Goal: Find specific page/section: Find specific page/section

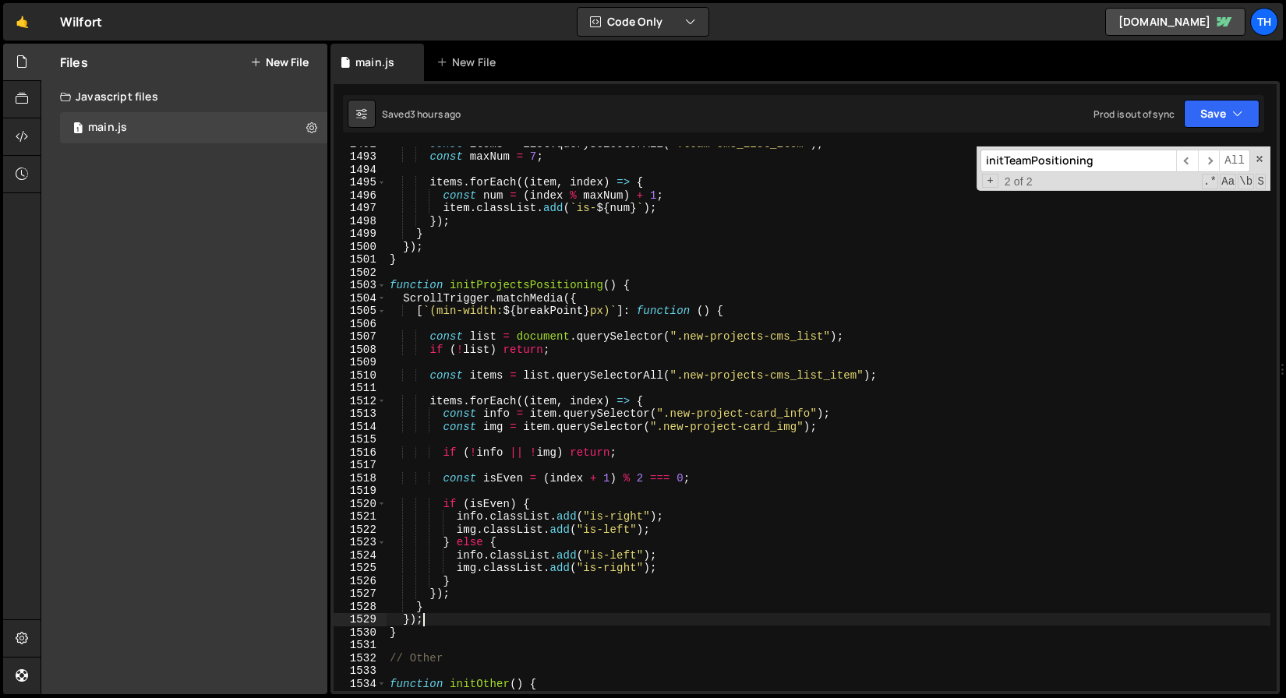
scroll to position [19176, 0]
click at [1141, 160] on input "initTeamPositioning" at bounding box center [1078, 161] width 196 height 23
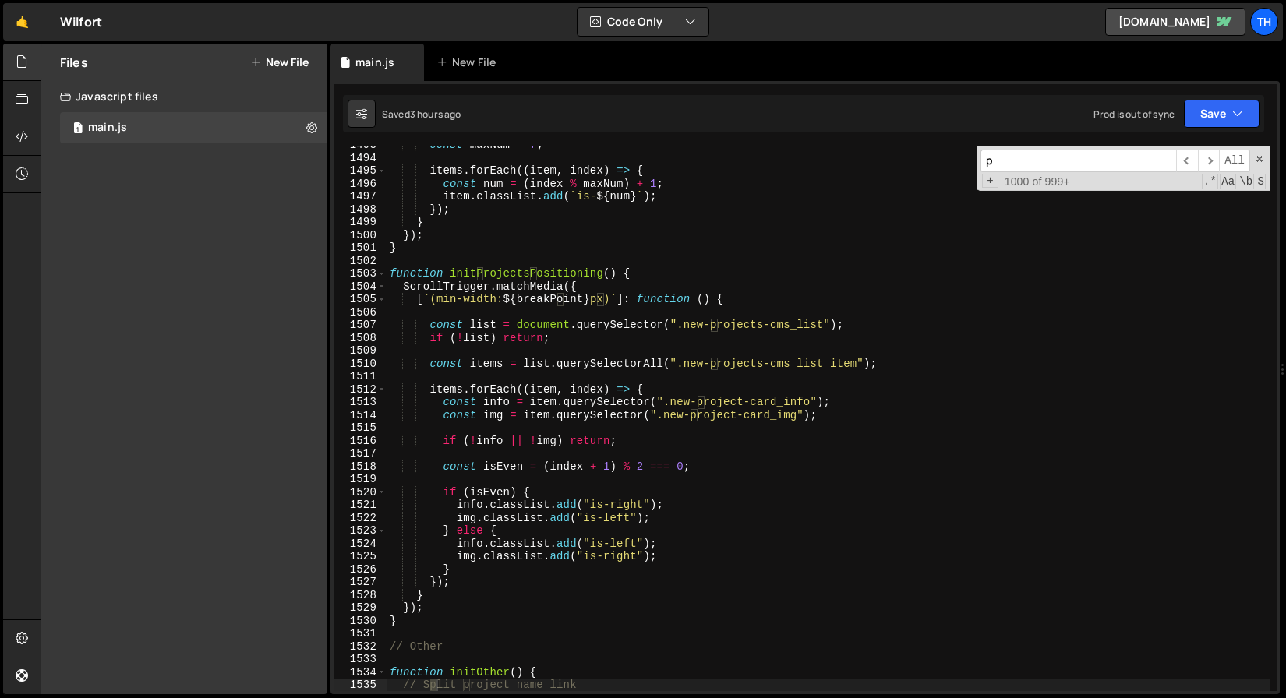
scroll to position [19188, 0]
type input "project"
click at [1215, 159] on span "​" at bounding box center [1208, 161] width 22 height 23
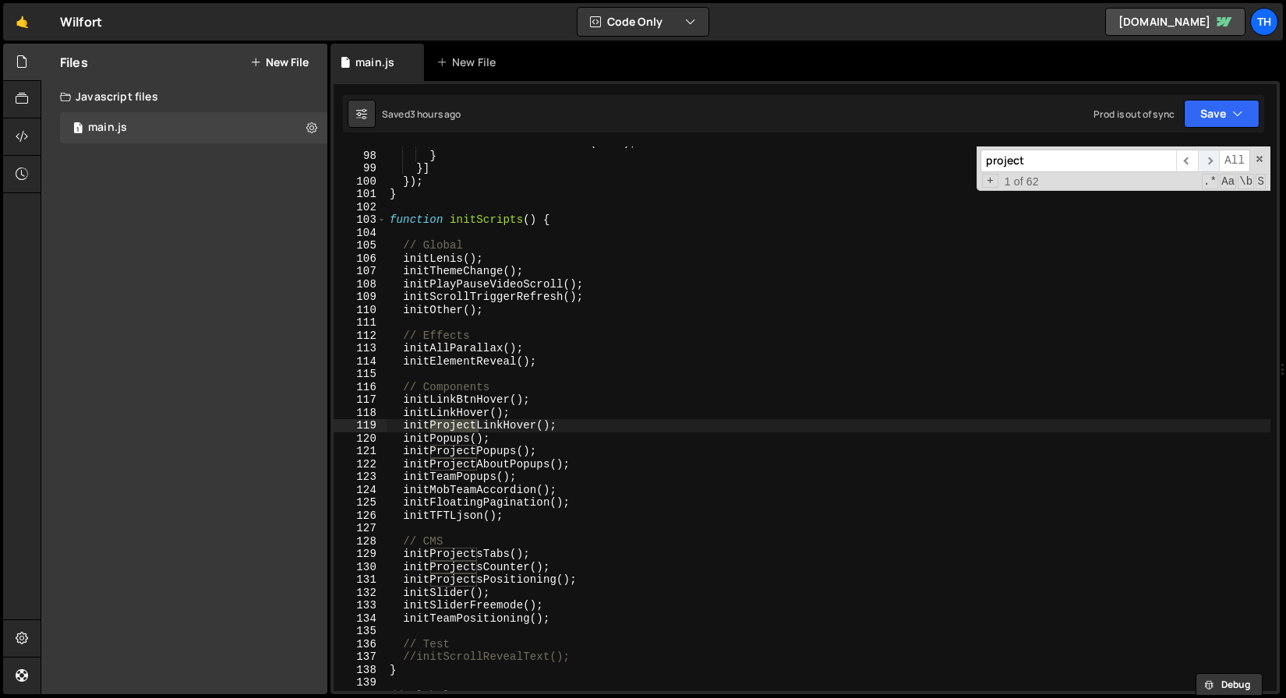
scroll to position [1244, 0]
click at [1215, 159] on span "​" at bounding box center [1208, 161] width 22 height 23
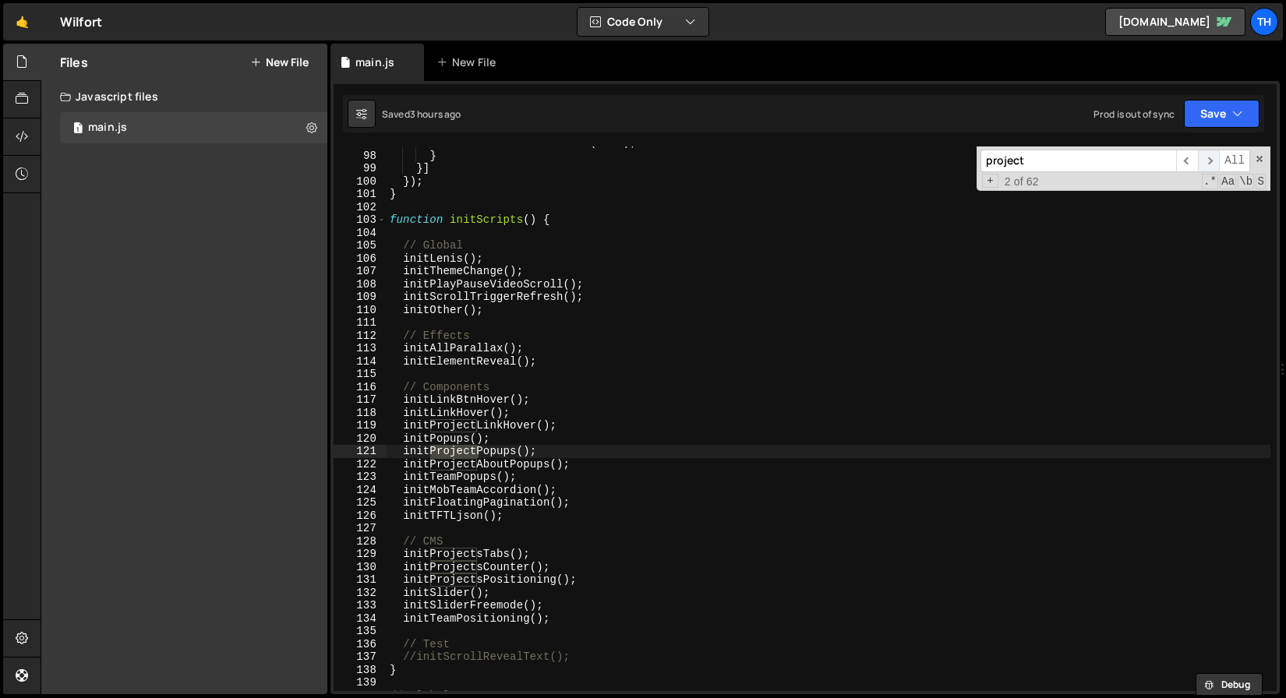
click at [1215, 159] on span "​" at bounding box center [1208, 161] width 22 height 23
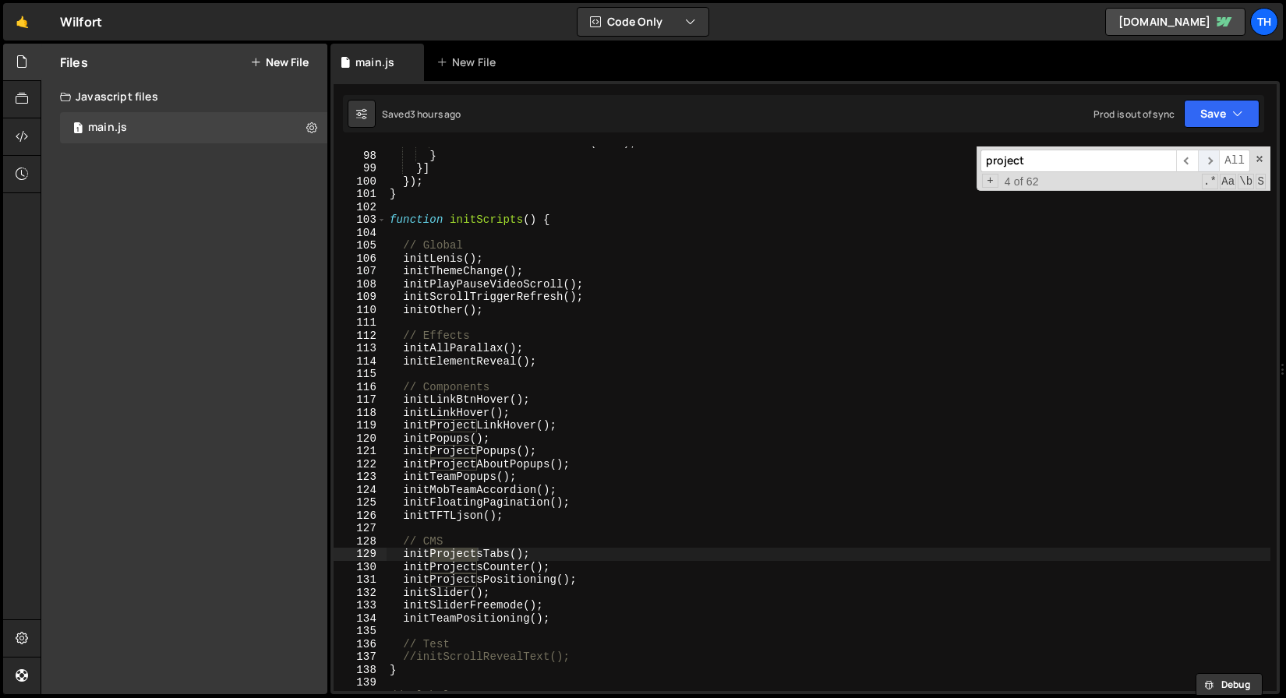
click at [1215, 159] on span "​" at bounding box center [1208, 161] width 22 height 23
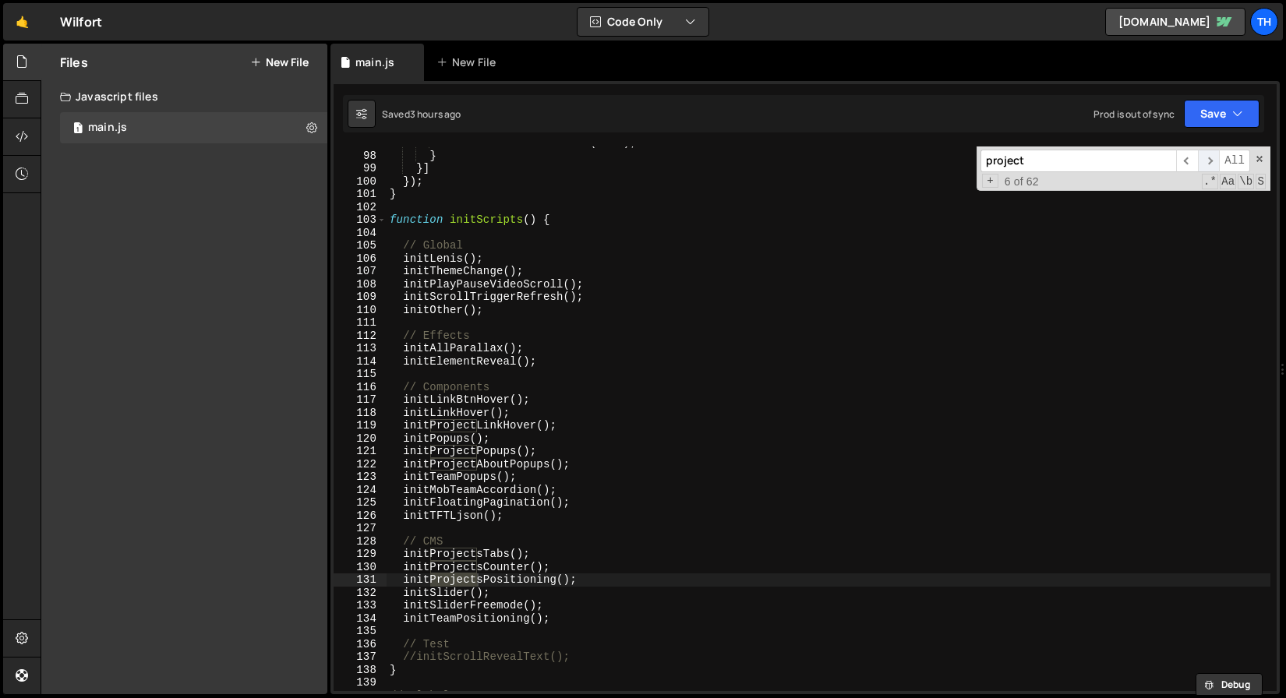
click at [1215, 159] on span "​" at bounding box center [1208, 161] width 22 height 23
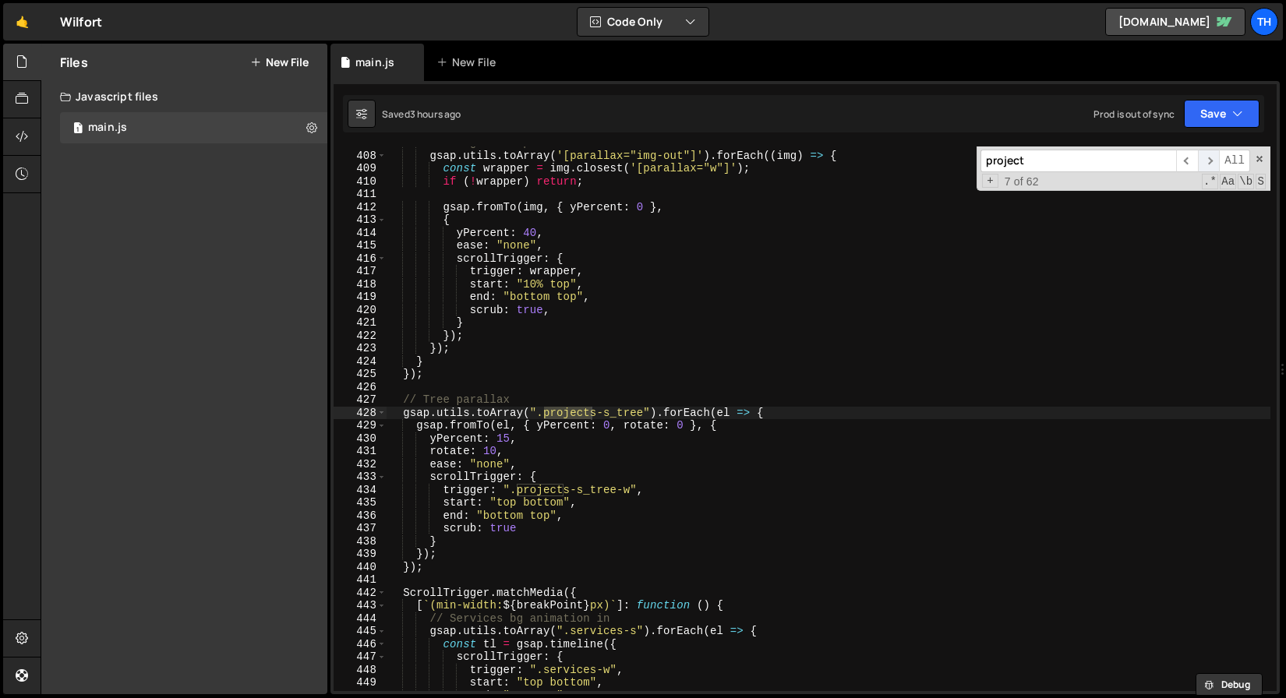
click at [1215, 159] on span "​" at bounding box center [1208, 161] width 22 height 23
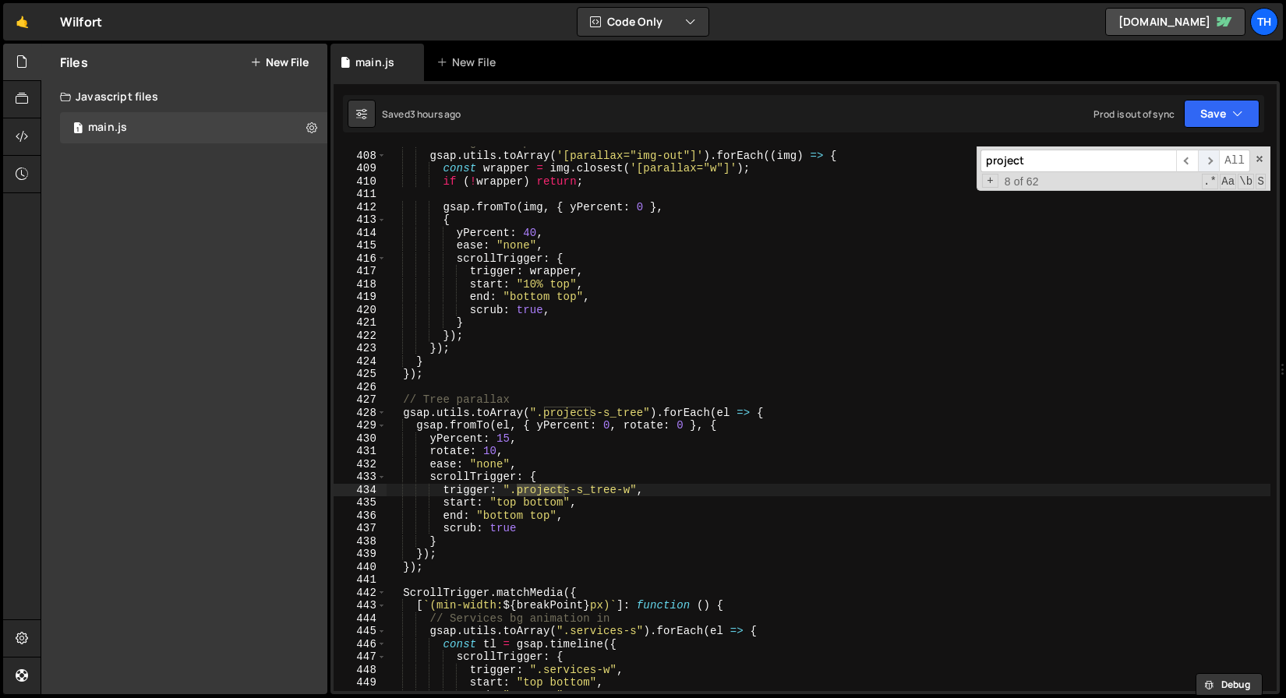
click at [1215, 159] on span "​" at bounding box center [1208, 161] width 22 height 23
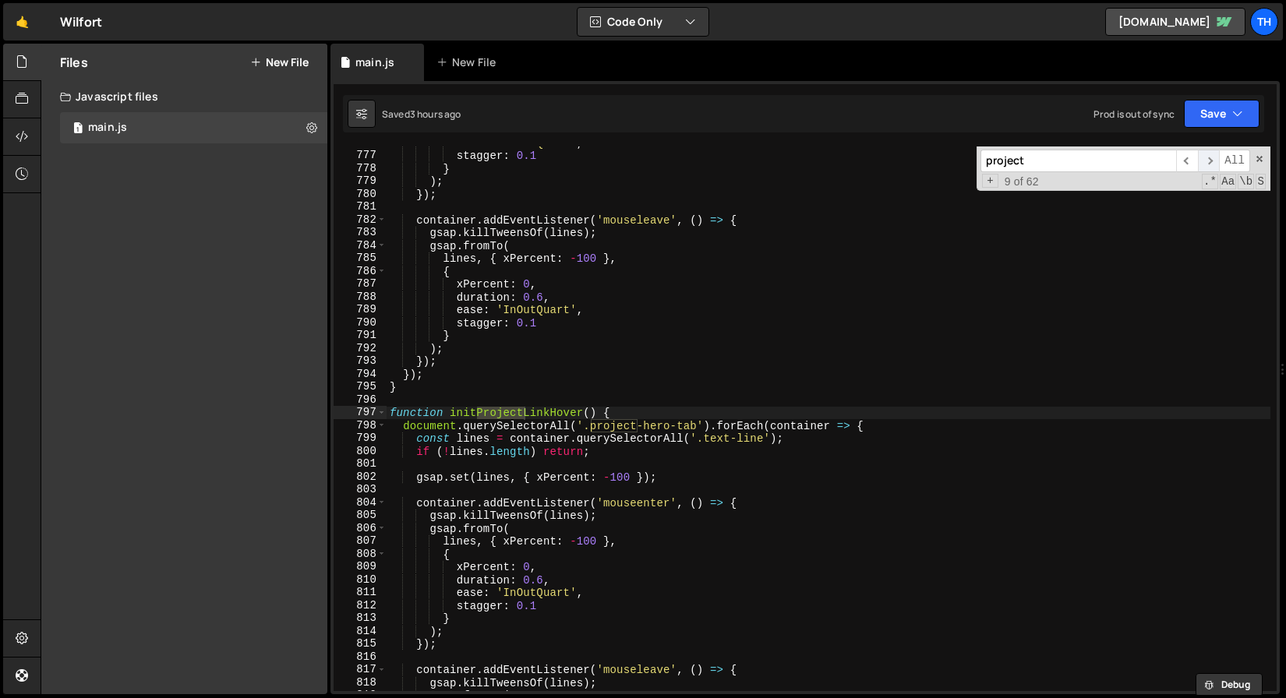
scroll to position [9973, 0]
click at [1215, 159] on span "​" at bounding box center [1208, 161] width 22 height 23
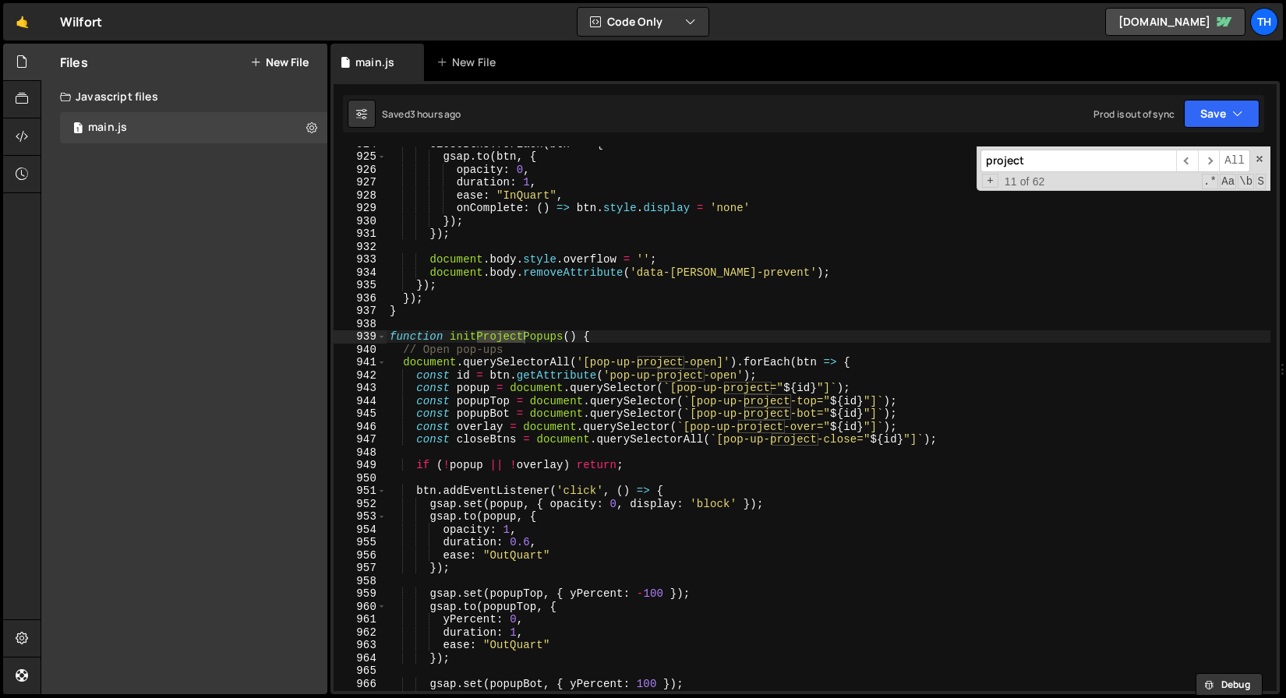
scroll to position [11920, 0]
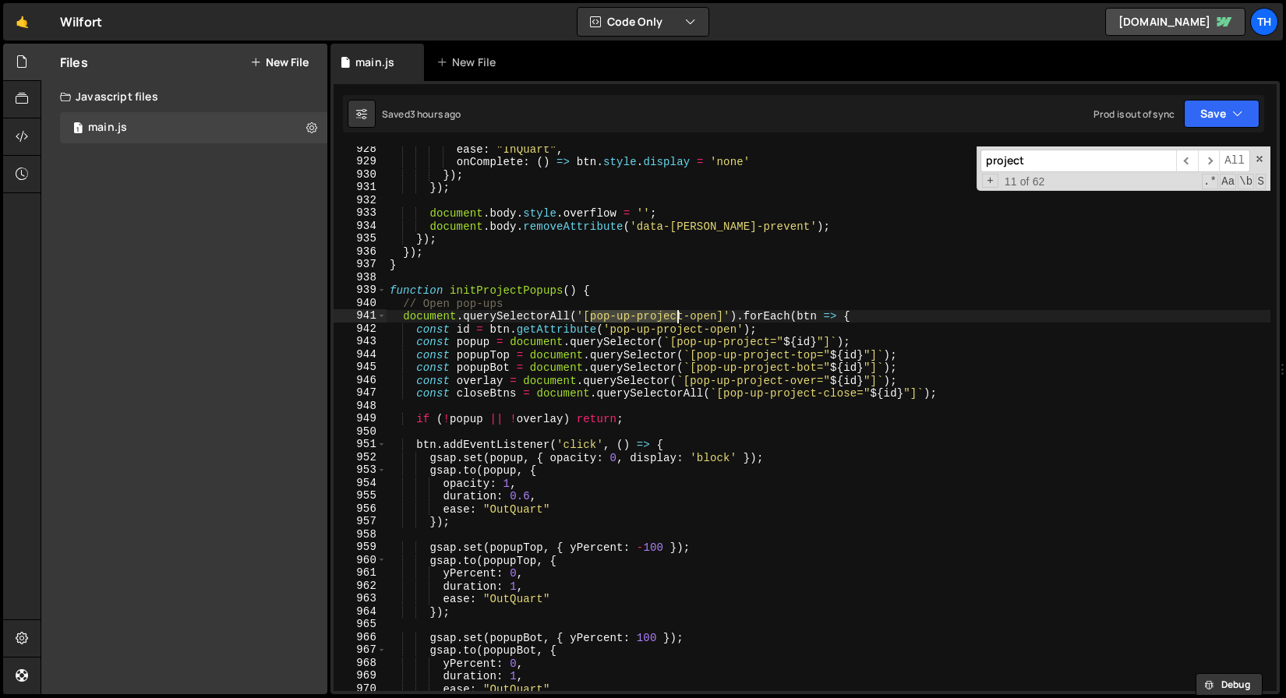
drag, startPoint x: 591, startPoint y: 316, endPoint x: 677, endPoint y: 316, distance: 85.7
click at [677, 316] on div "ease : "InQuart" , onComplete : ( ) => btn . style . display = 'none' }) ; }) ;…" at bounding box center [828, 428] width 884 height 570
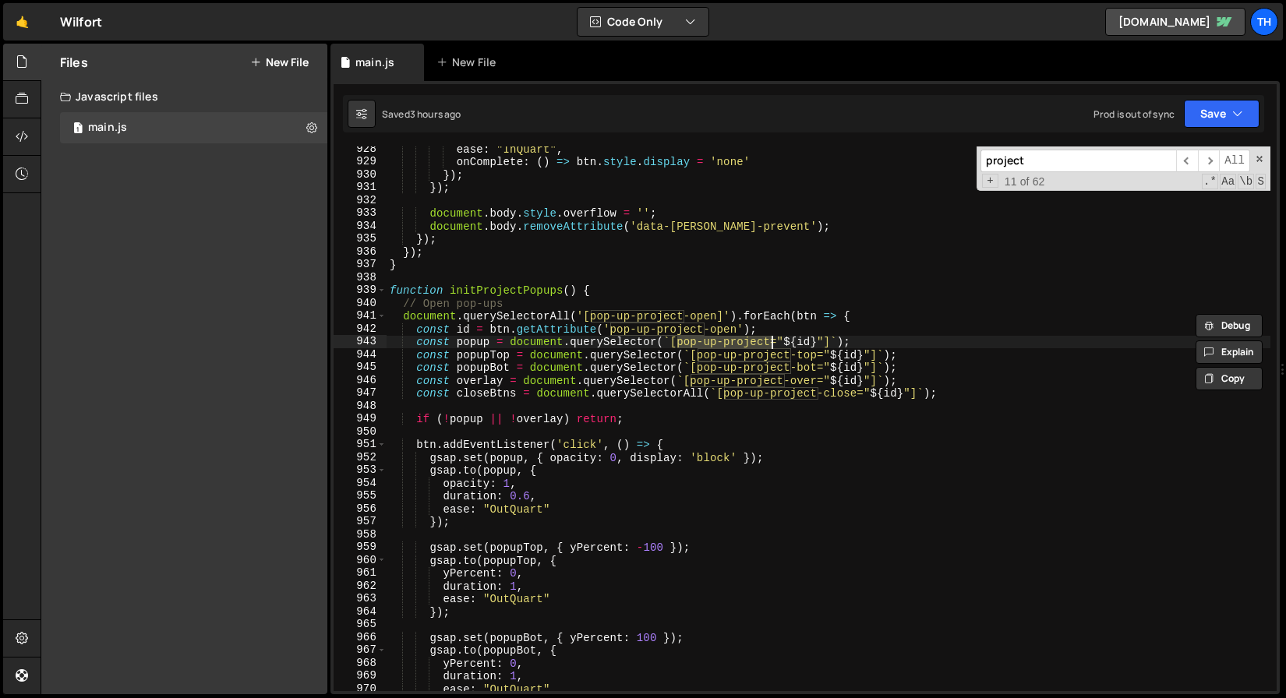
drag, startPoint x: 679, startPoint y: 340, endPoint x: 768, endPoint y: 339, distance: 89.6
click at [768, 339] on div "ease : "InQuart" , onComplete : ( ) => btn . style . display = 'none' }) ; }) ;…" at bounding box center [828, 428] width 884 height 570
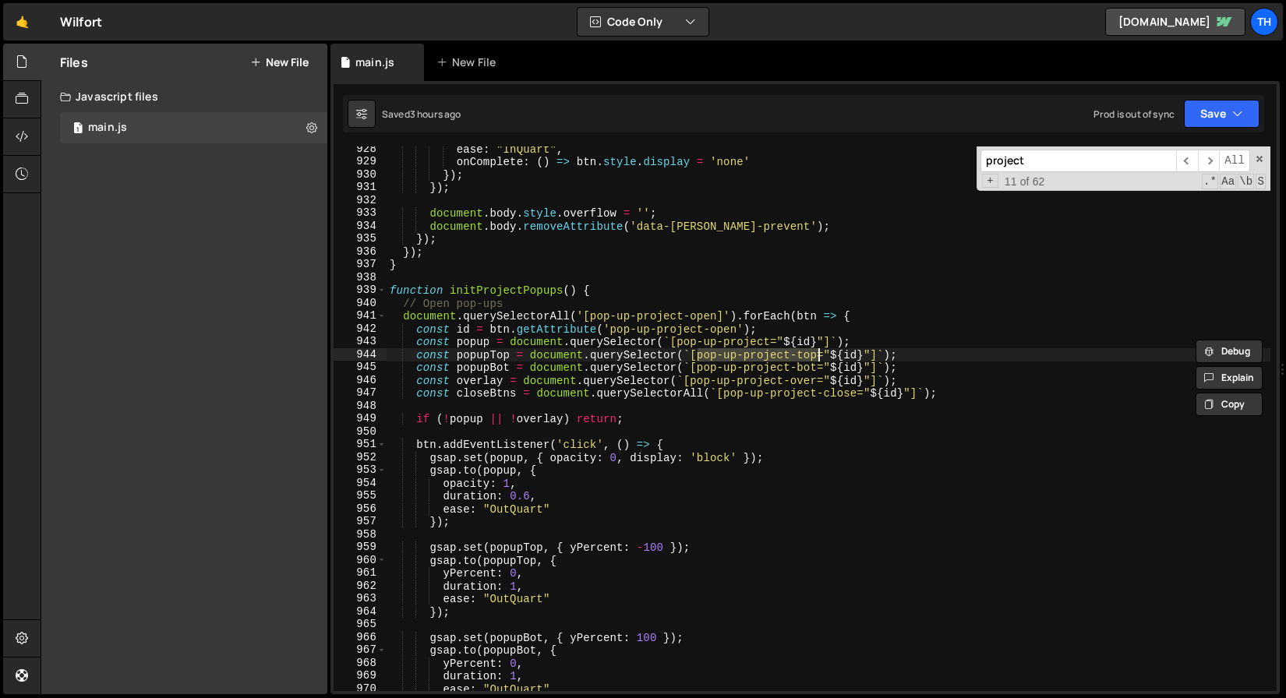
drag, startPoint x: 699, startPoint y: 358, endPoint x: 817, endPoint y: 353, distance: 118.5
click at [817, 353] on div "ease : "InQuart" , onComplete : ( ) => btn . style . display = 'none' }) ; }) ;…" at bounding box center [828, 428] width 884 height 570
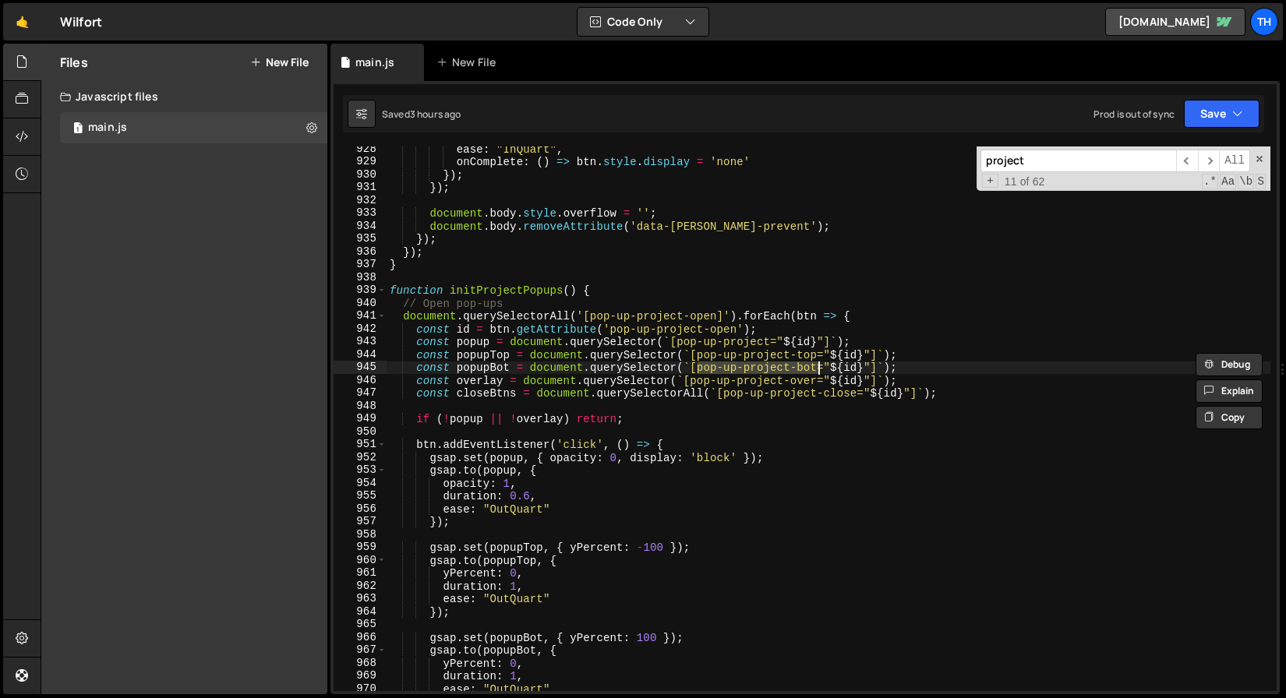
drag, startPoint x: 699, startPoint y: 371, endPoint x: 817, endPoint y: 364, distance: 118.6
click at [817, 364] on div "ease : "InQuart" , onComplete : ( ) => btn . style . display = 'none' }) ; }) ;…" at bounding box center [828, 428] width 884 height 570
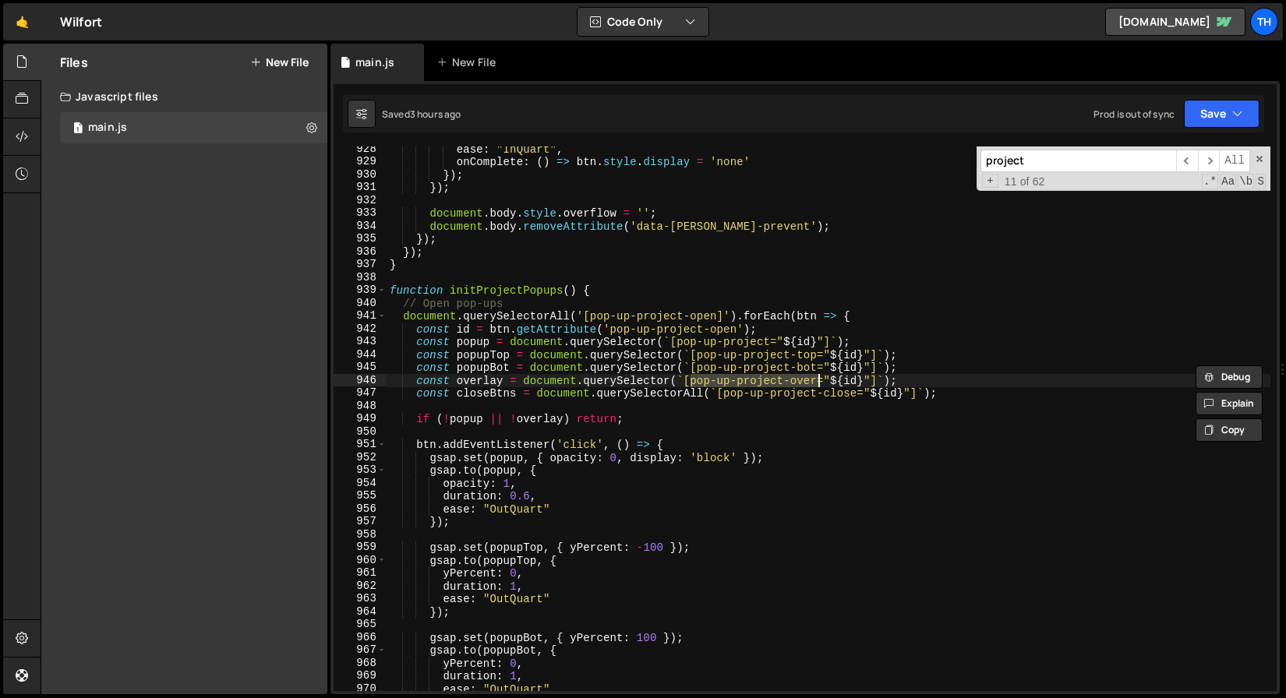
drag, startPoint x: 693, startPoint y: 379, endPoint x: 816, endPoint y: 378, distance: 122.3
click at [816, 378] on div "ease : "InQuart" , onComplete : ( ) => btn . style . display = 'none' }) ; }) ;…" at bounding box center [828, 428] width 884 height 570
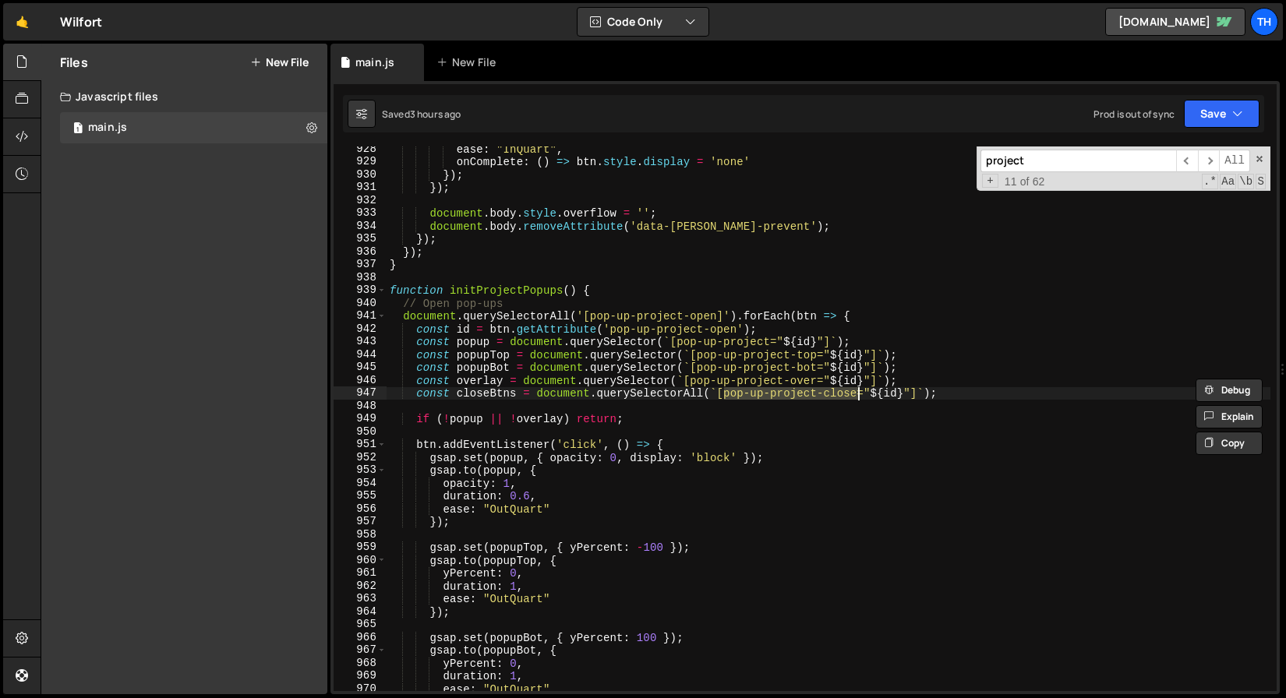
drag, startPoint x: 726, startPoint y: 397, endPoint x: 858, endPoint y: 398, distance: 131.7
click at [858, 398] on div "ease : "InQuart" , onComplete : ( ) => btn . style . display = 'none' }) ; }) ;…" at bounding box center [828, 428] width 884 height 570
type textarea "const closeBtns = document.querySelectorAll(`[pop-up-project-close="${id}"]`);"
